Goal: Task Accomplishment & Management: Manage account settings

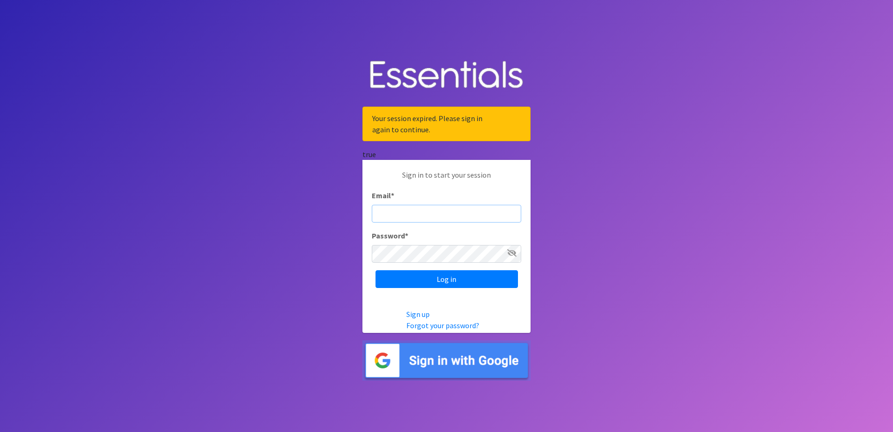
type input "[EMAIL_ADDRESS][DOMAIN_NAME]"
click at [402, 214] on input "[EMAIL_ADDRESS][DOMAIN_NAME]" at bounding box center [447, 214] width 150 height 18
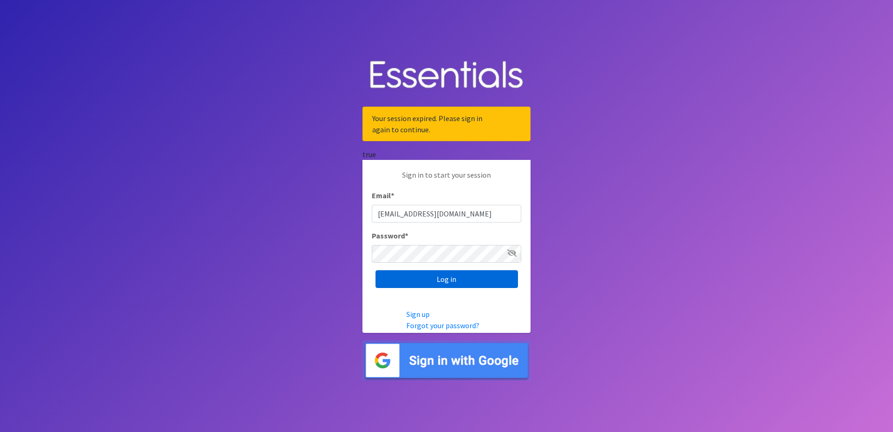
click at [439, 286] on input "Log in" at bounding box center [447, 279] width 142 height 18
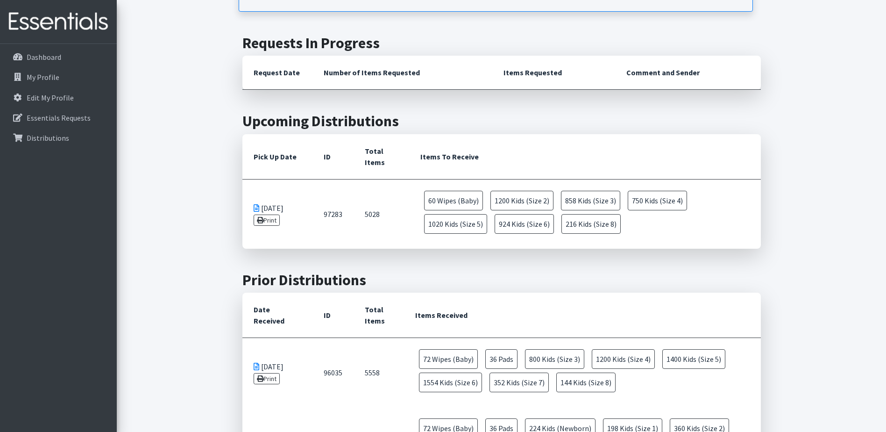
scroll to position [187, 0]
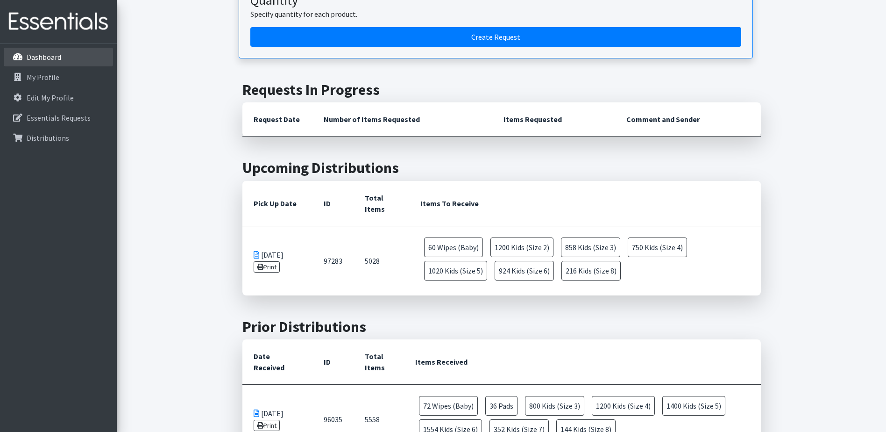
click at [60, 49] on link "Dashboard" at bounding box center [58, 57] width 109 height 19
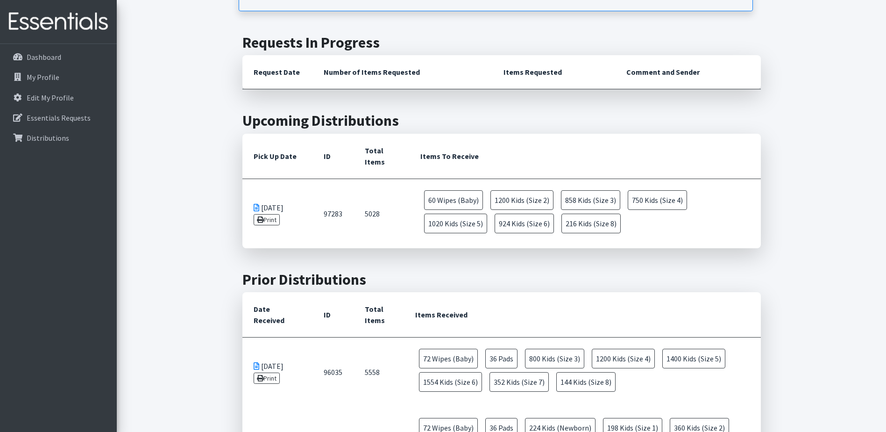
scroll to position [187, 0]
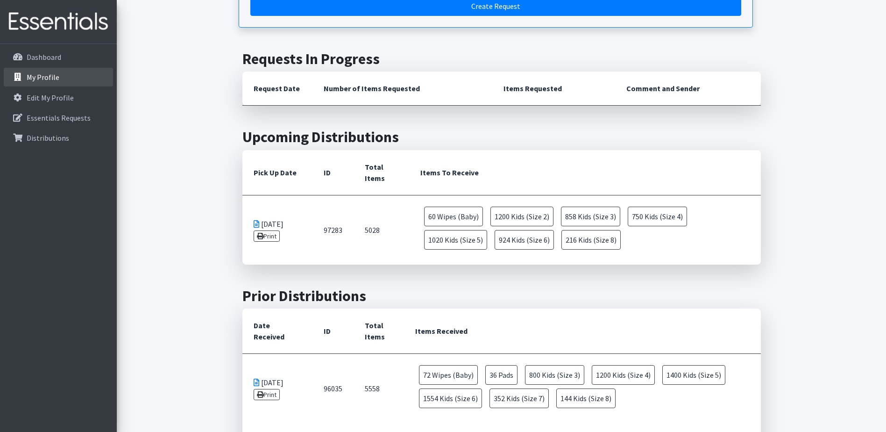
click at [64, 73] on link "My Profile" at bounding box center [58, 77] width 109 height 19
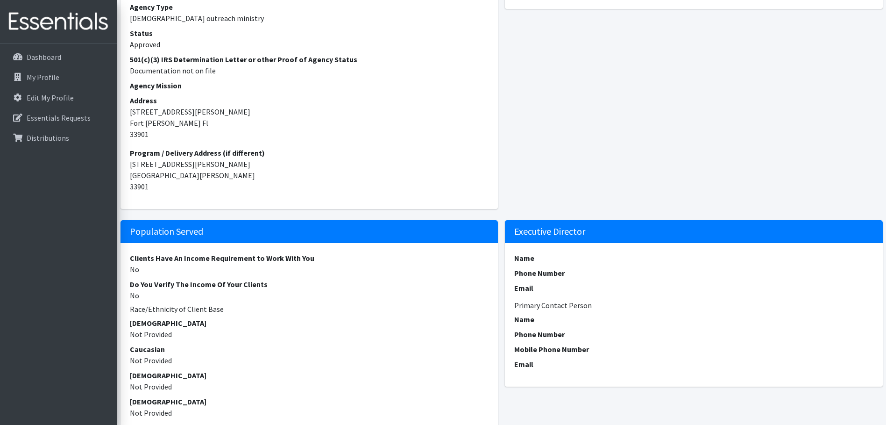
scroll to position [187, 0]
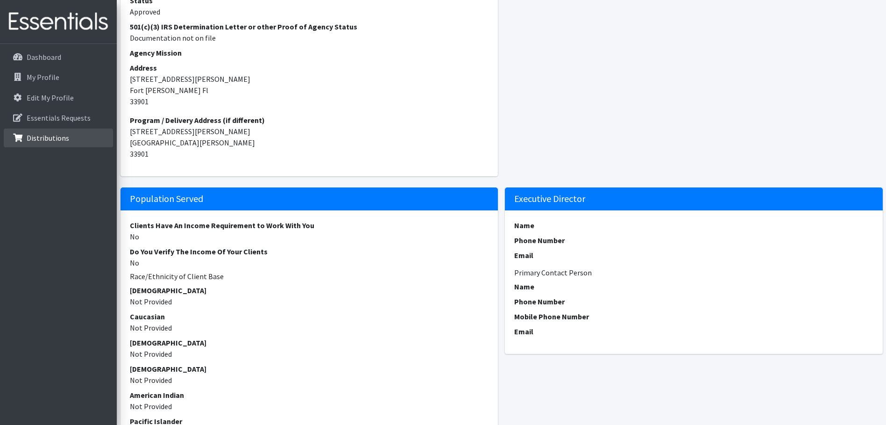
click at [64, 141] on p "Distributions" at bounding box center [48, 137] width 43 height 9
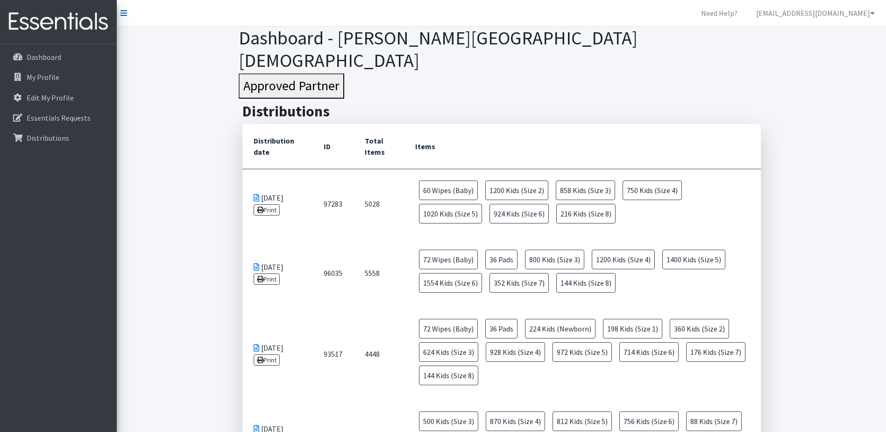
click at [126, 14] on icon at bounding box center [124, 12] width 7 height 7
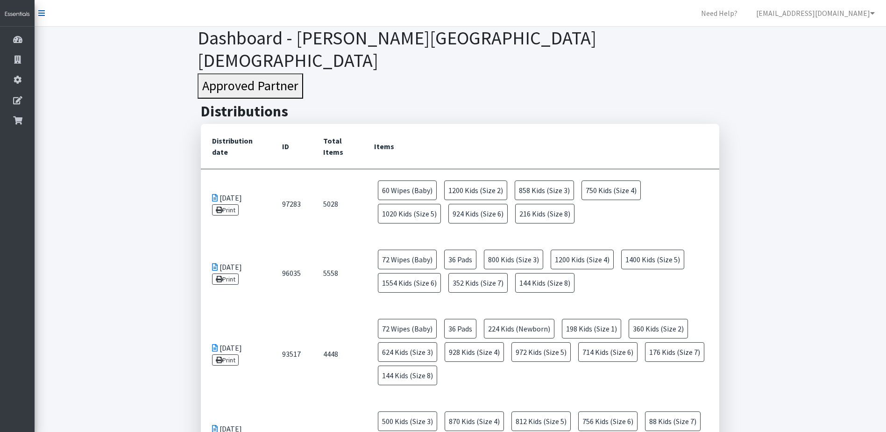
click at [42, 15] on icon at bounding box center [41, 12] width 7 height 7
